Goal: Task Accomplishment & Management: Manage account settings

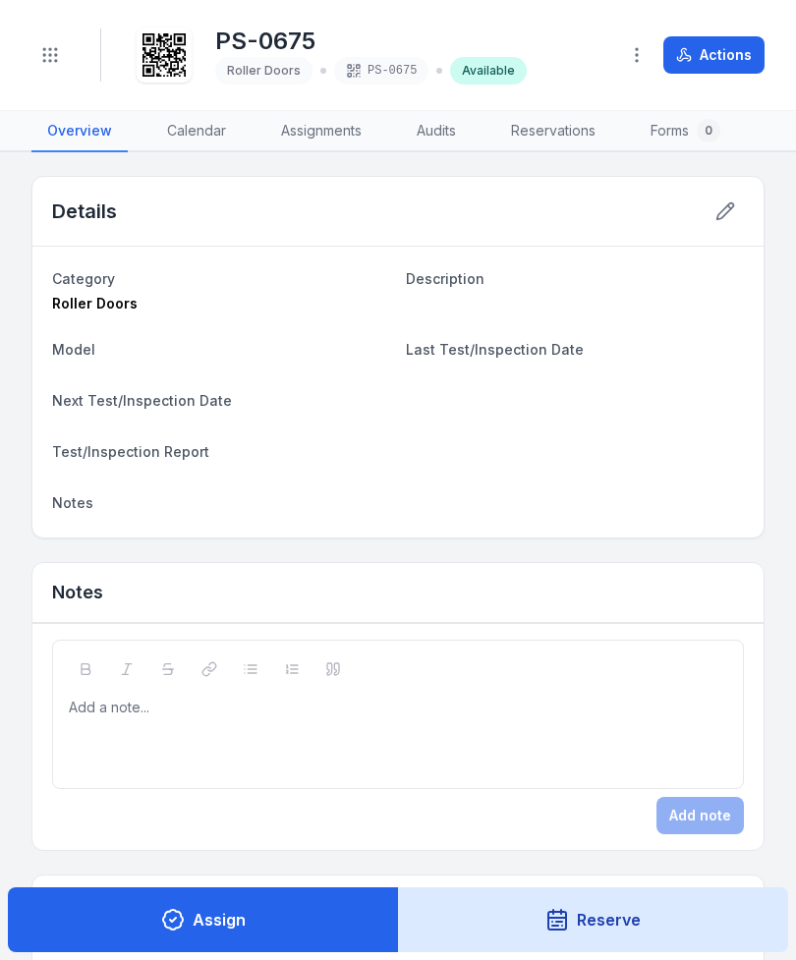
click at [60, 45] on button "Toggle Navigation" at bounding box center [49, 54] width 37 height 37
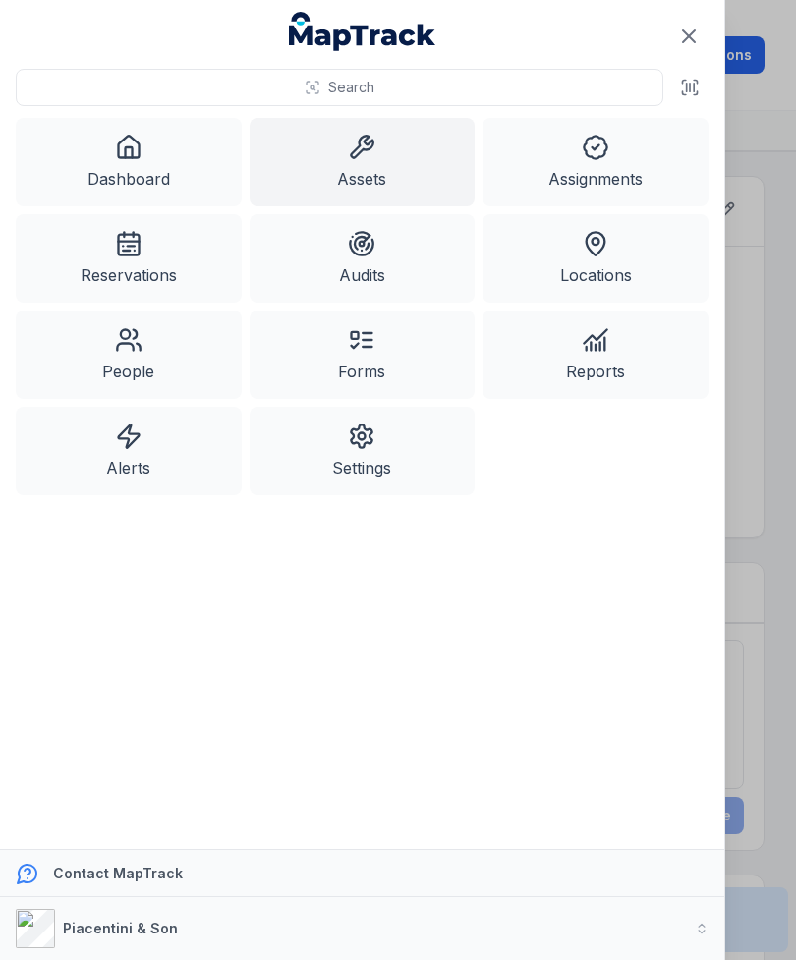
click at [332, 161] on link "Assets" at bounding box center [363, 162] width 226 height 88
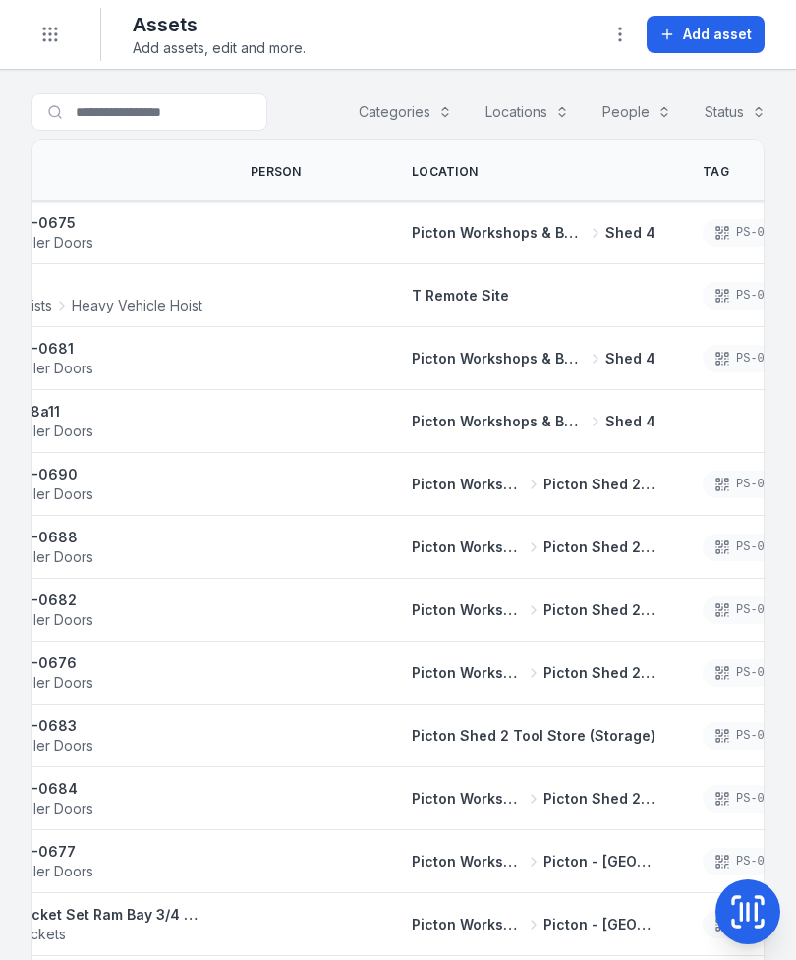
scroll to position [0, 126]
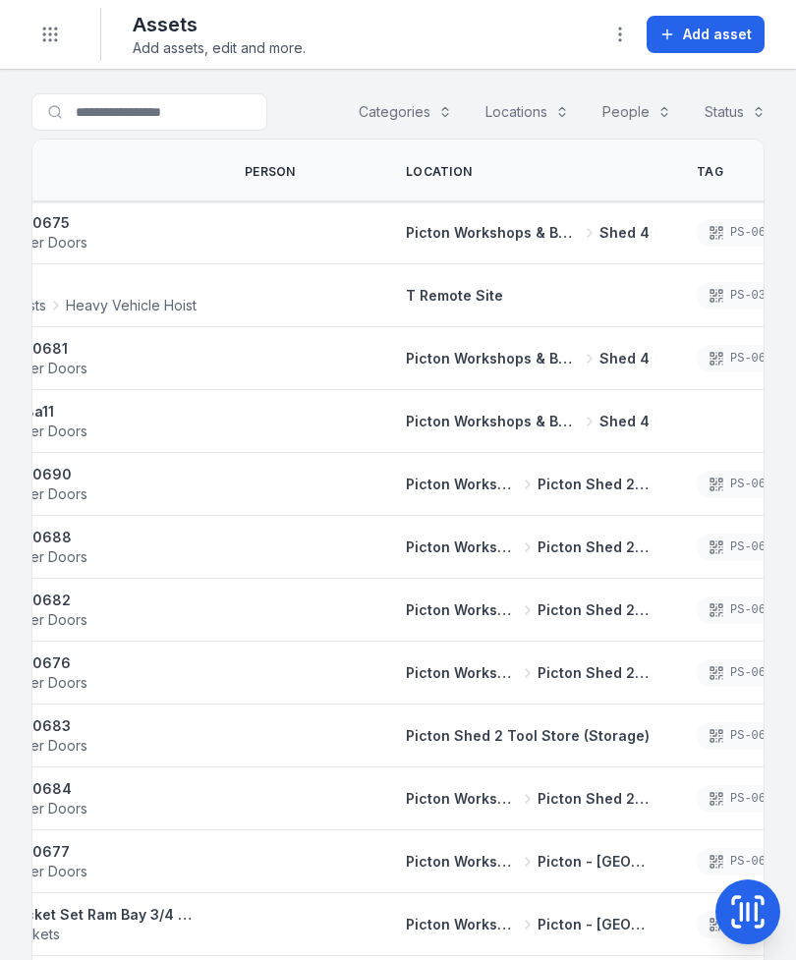
click at [723, 39] on span "Add asset" at bounding box center [717, 35] width 69 height 20
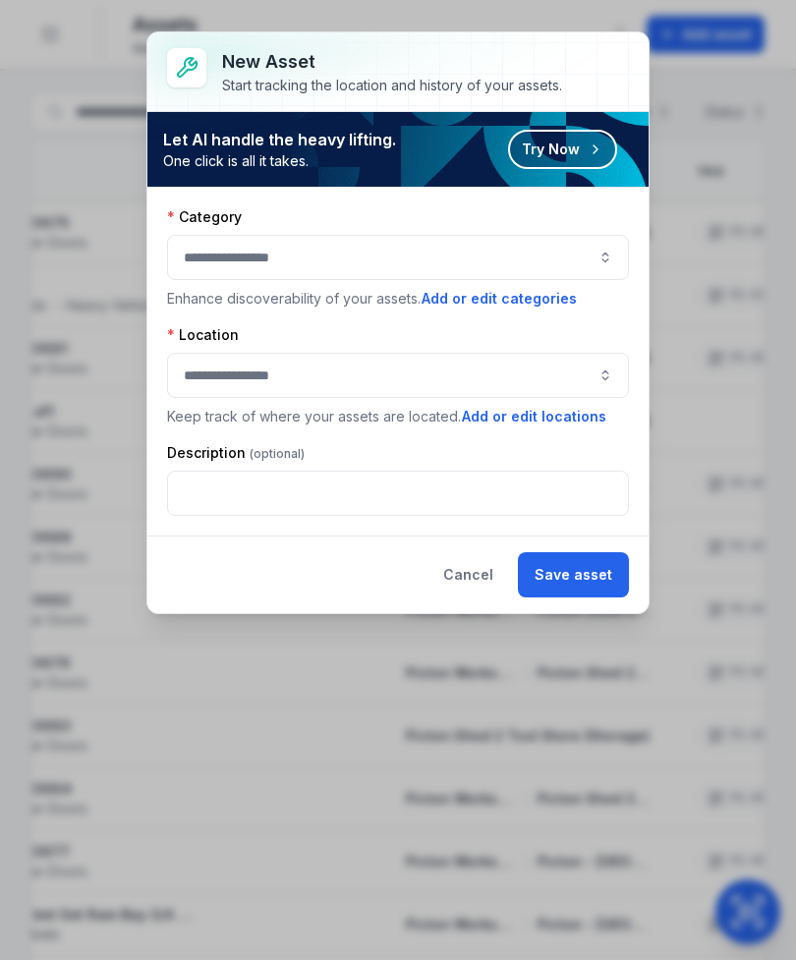
click at [573, 254] on button "button" at bounding box center [398, 257] width 462 height 45
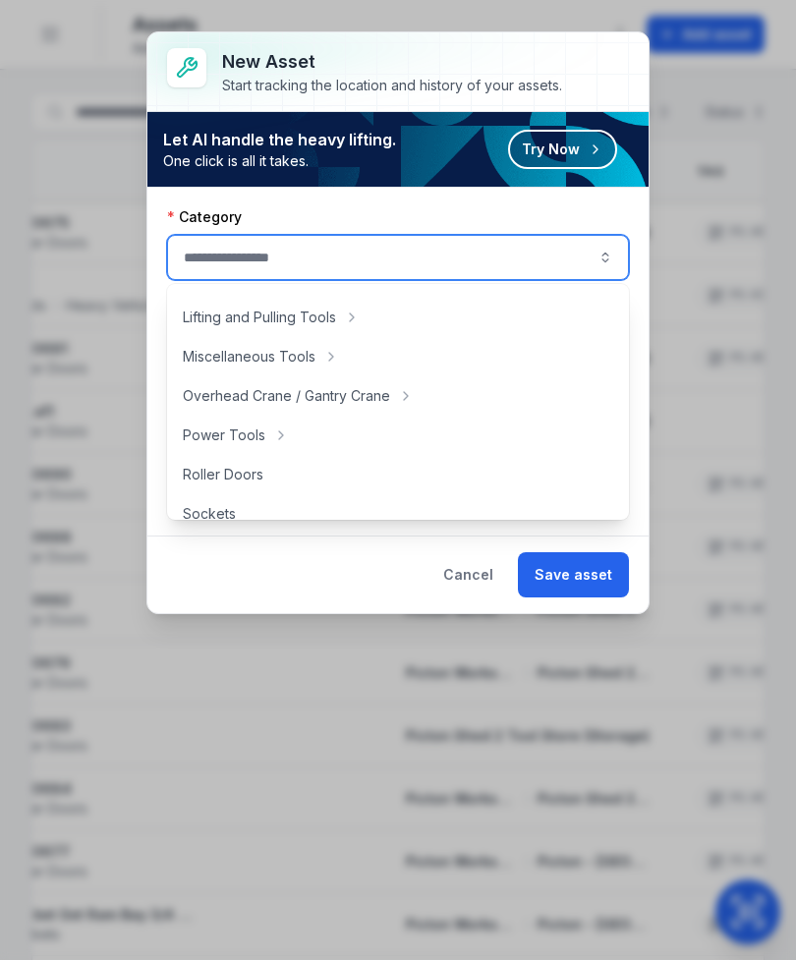
scroll to position [703, 0]
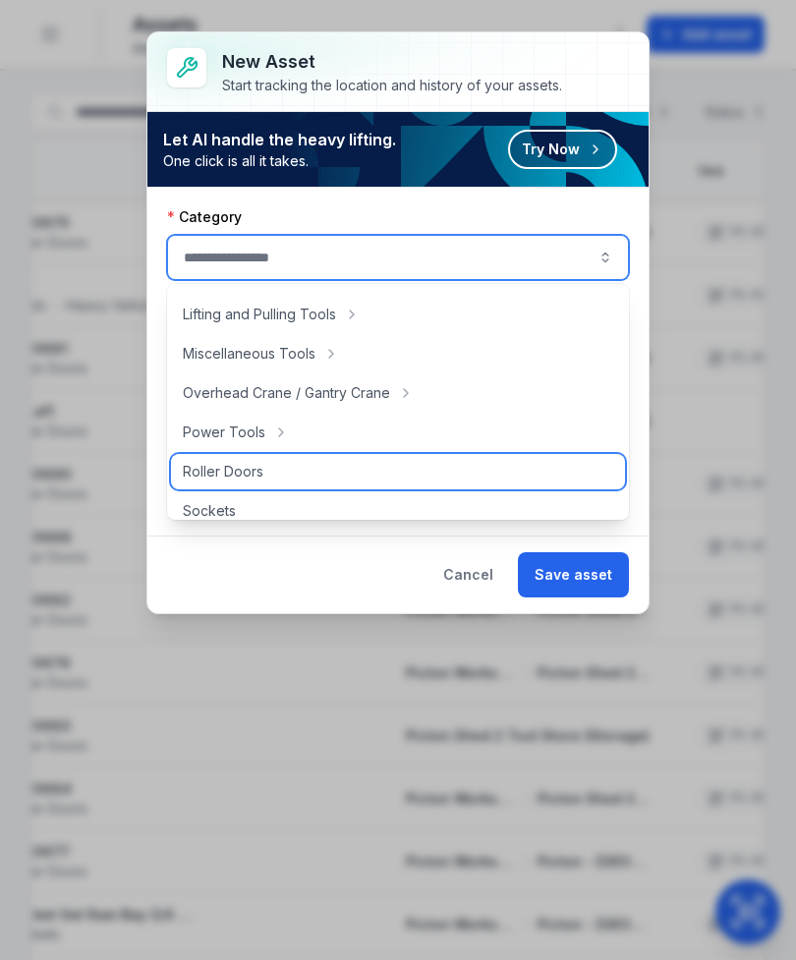
click at [355, 472] on div "Roller Doors" at bounding box center [398, 471] width 454 height 35
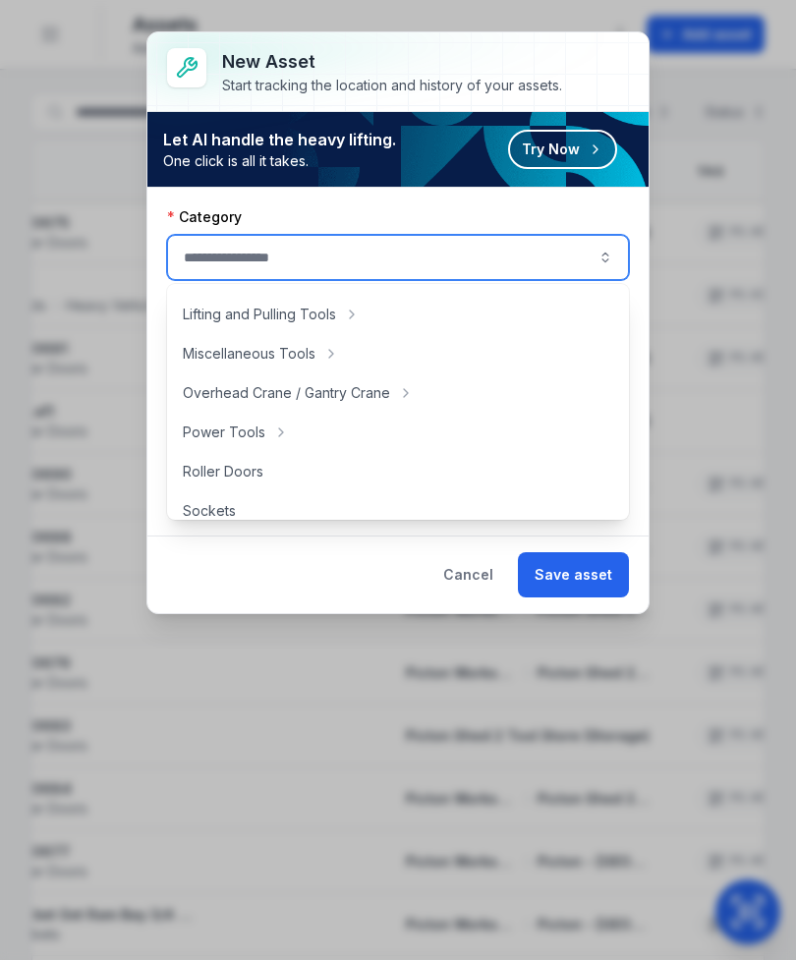
type input "**********"
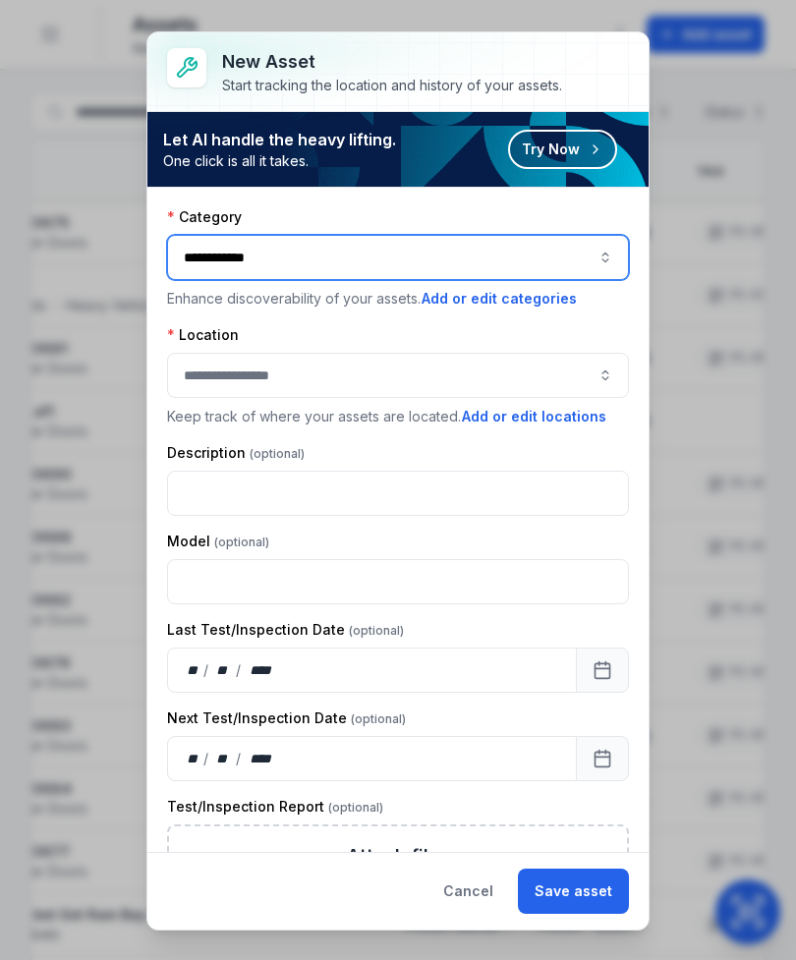
click at [517, 374] on button "button" at bounding box center [398, 375] width 462 height 45
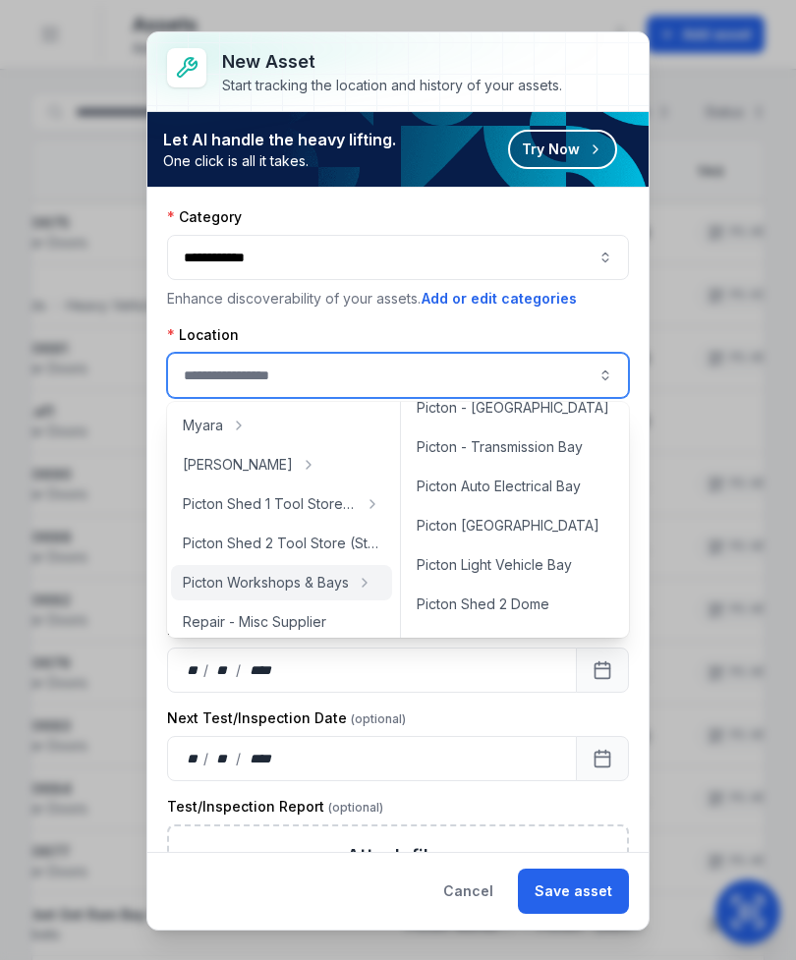
scroll to position [562, 0]
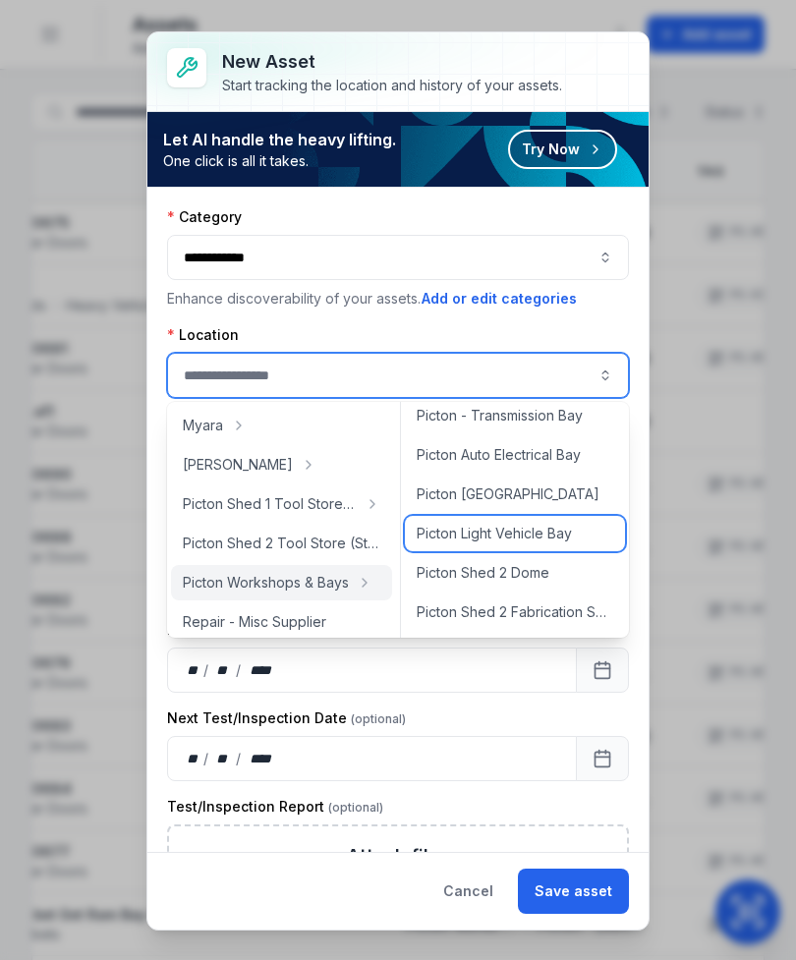
click at [568, 530] on span "Picton Light Vehicle Bay" at bounding box center [494, 534] width 155 height 20
type input "**********"
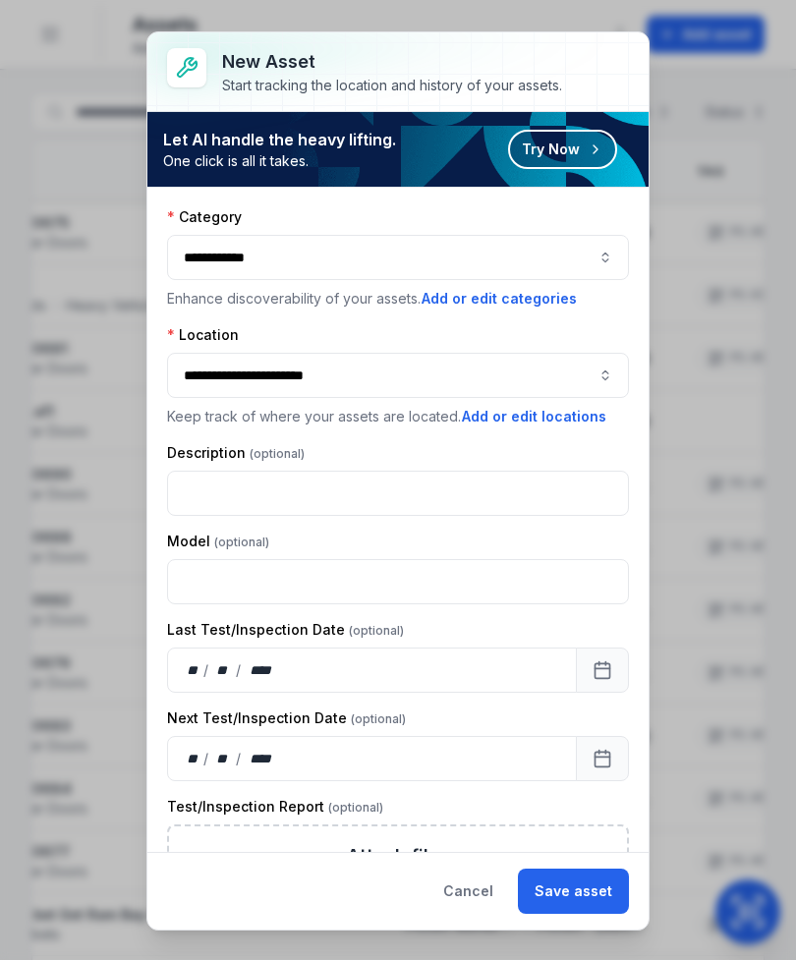
click at [585, 904] on button "Save asset" at bounding box center [573, 891] width 111 height 45
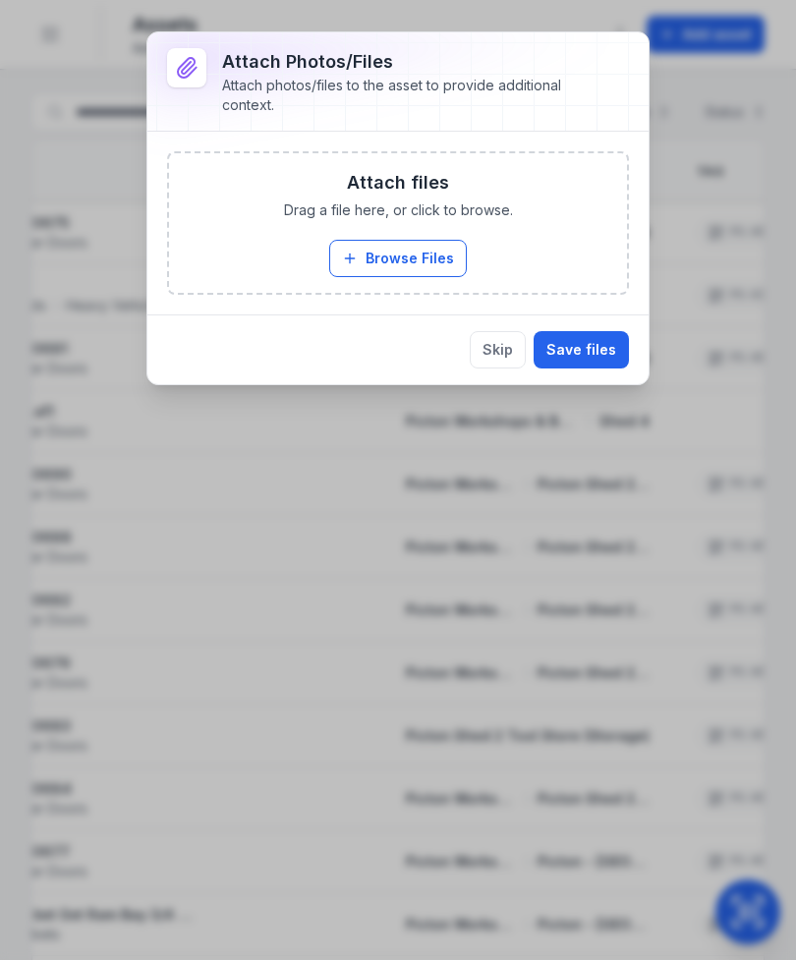
click at [508, 340] on button "Skip" at bounding box center [498, 349] width 56 height 37
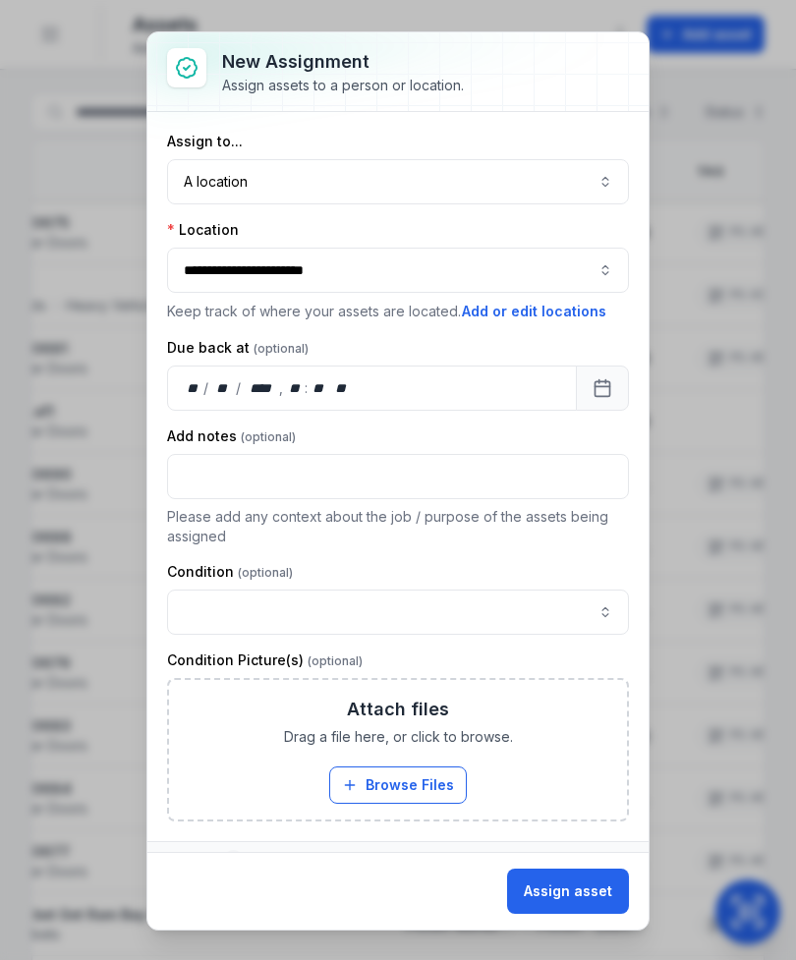
click at [592, 896] on button "Assign asset" at bounding box center [568, 891] width 122 height 45
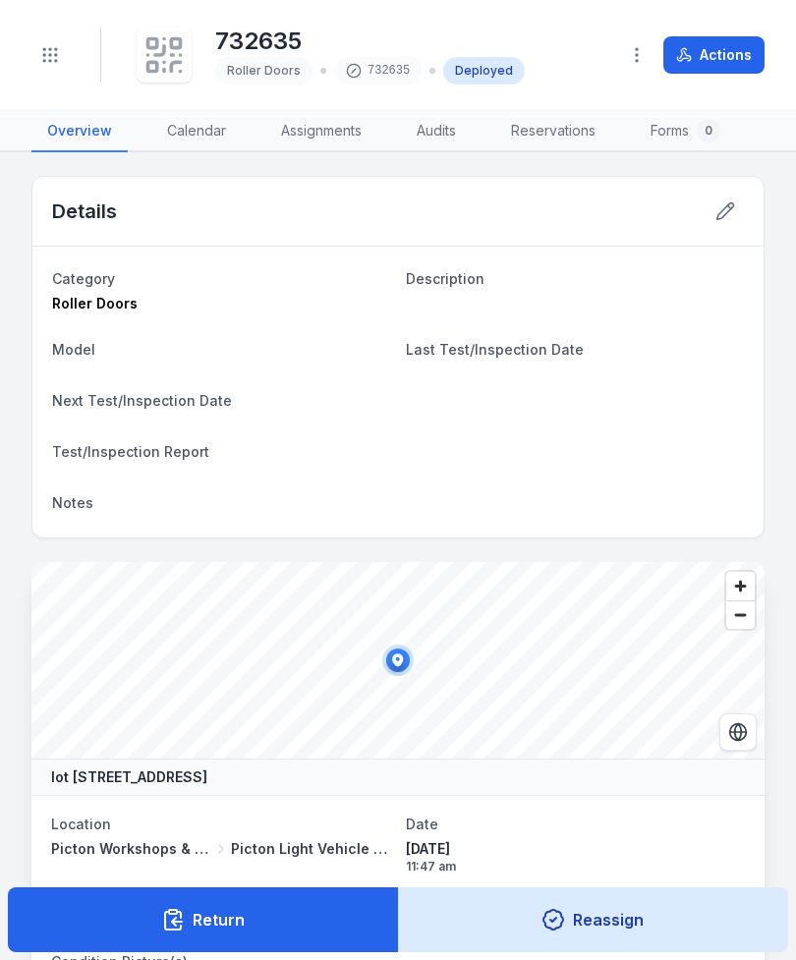
click at [158, 53] on icon at bounding box center [163, 54] width 43 height 43
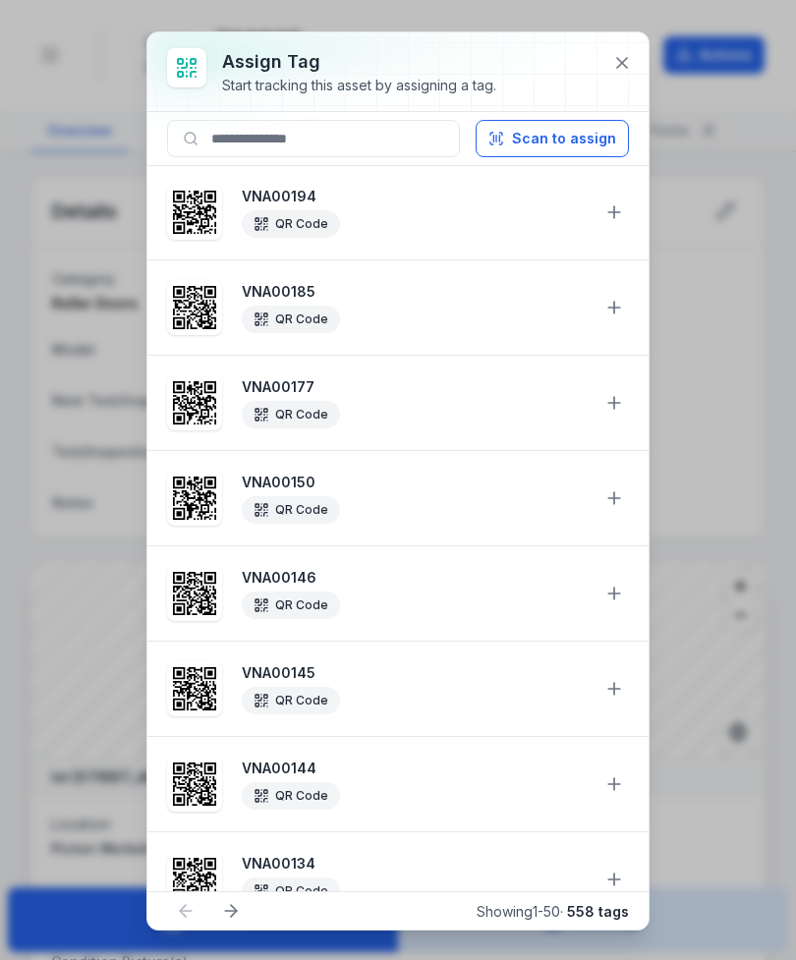
click at [586, 139] on button "Scan to assign" at bounding box center [552, 138] width 153 height 37
